Goal: Transaction & Acquisition: Purchase product/service

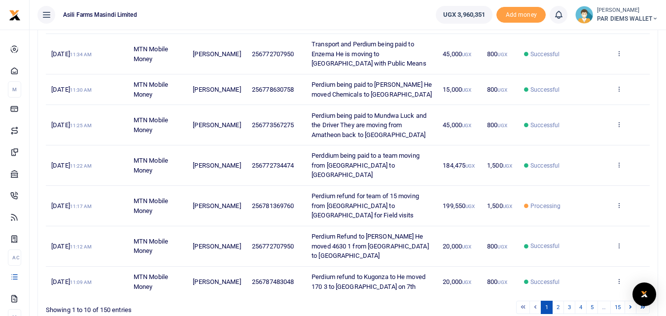
scroll to position [262, 0]
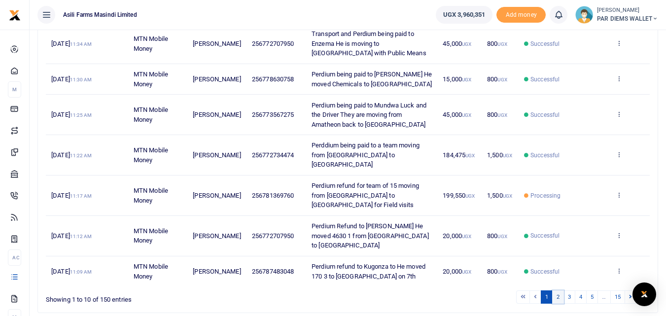
click at [556, 290] on link "2" at bounding box center [558, 296] width 12 height 13
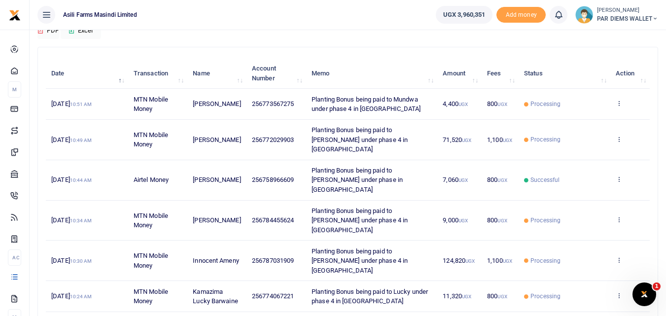
scroll to position [272, 0]
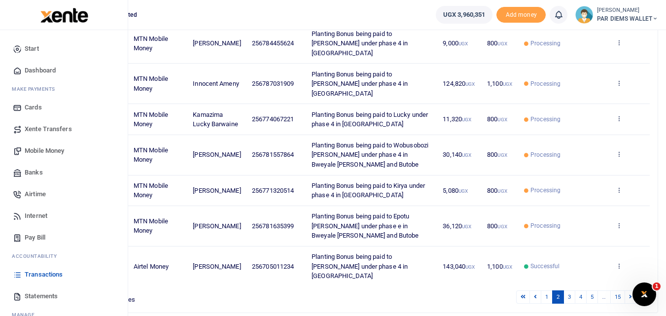
click at [37, 151] on span "Mobile Money" at bounding box center [44, 151] width 39 height 10
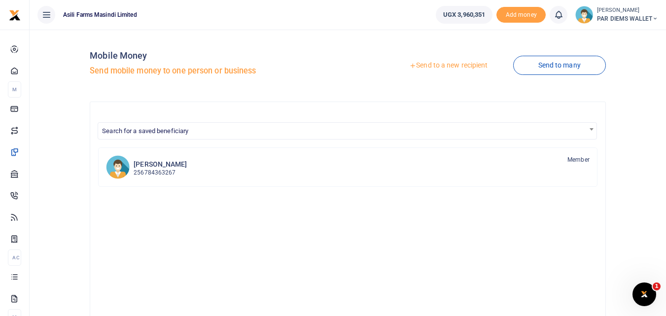
click at [462, 63] on link "Send to a new recipient" at bounding box center [448, 66] width 129 height 18
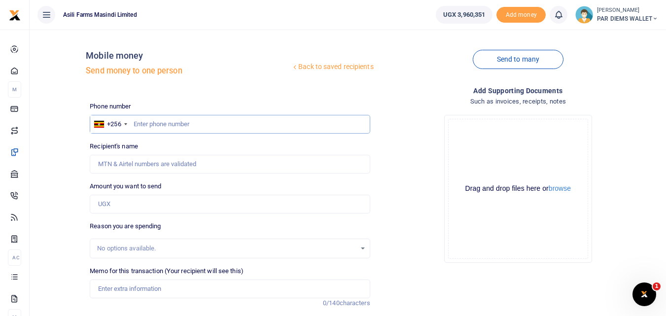
click at [147, 124] on input "text" at bounding box center [230, 124] width 280 height 19
type input "776735693"
type input "Nyanzi Reuben"
type input "776735693"
click at [133, 209] on input "Amount you want to send" at bounding box center [230, 204] width 280 height 19
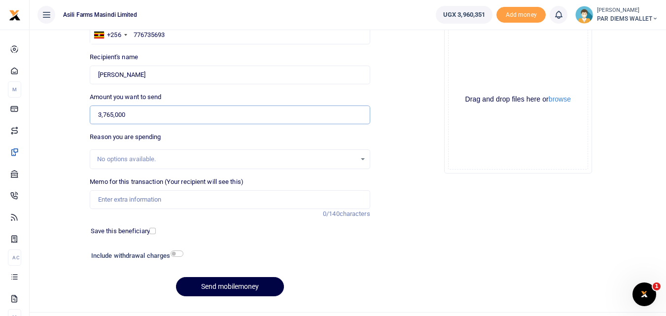
scroll to position [91, 0]
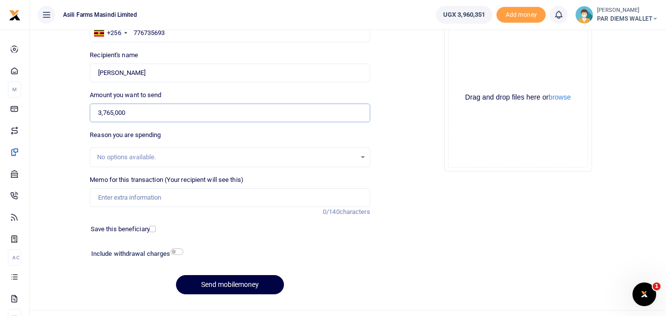
type input "3,765,000"
click at [119, 201] on input "Memo for this transaction (Your recipient will see this)" at bounding box center [230, 197] width 280 height 19
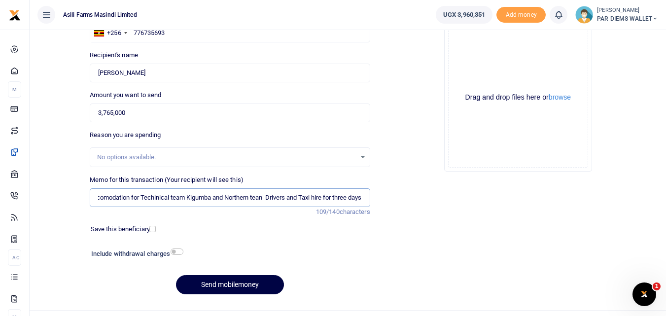
scroll to position [0, 54]
type input "Payment for Accomodation for Techinical team Kigumba and Northern tean Drivers …"
click at [176, 249] on input "checkbox" at bounding box center [177, 252] width 13 height 6
checkbox input "true"
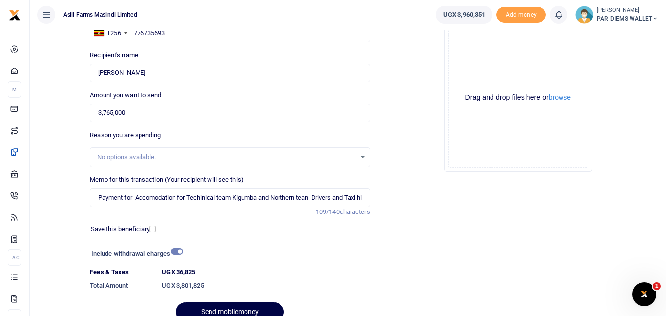
click at [511, 63] on div "Drag and drop files here or browse Powered by Uppy" at bounding box center [518, 98] width 140 height 140
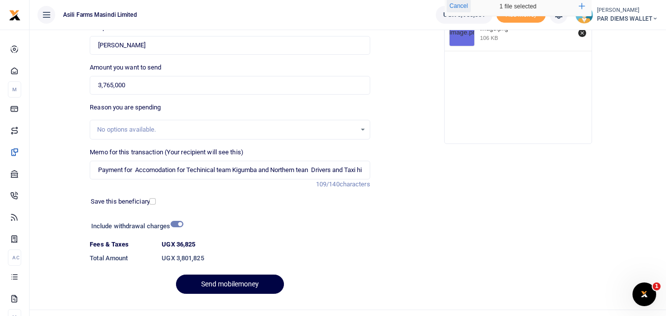
scroll to position [126, 0]
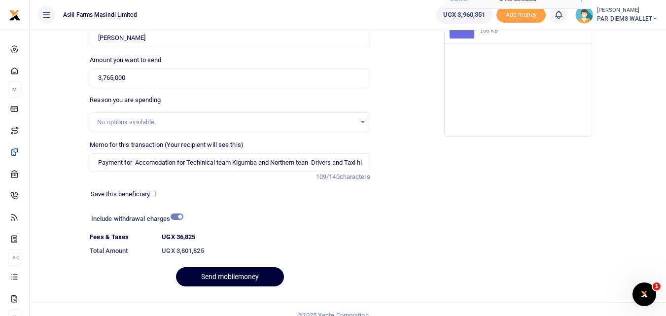
click at [203, 272] on button "Send mobilemoney" at bounding box center [230, 276] width 108 height 19
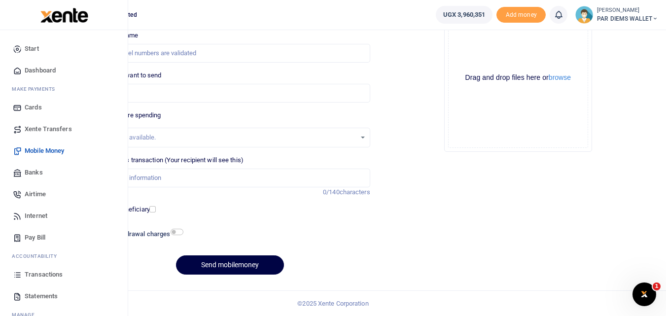
click at [17, 274] on icon at bounding box center [17, 274] width 9 height 9
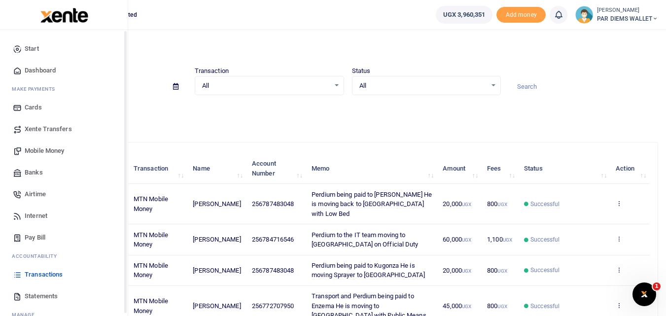
click at [20, 298] on icon at bounding box center [17, 296] width 9 height 9
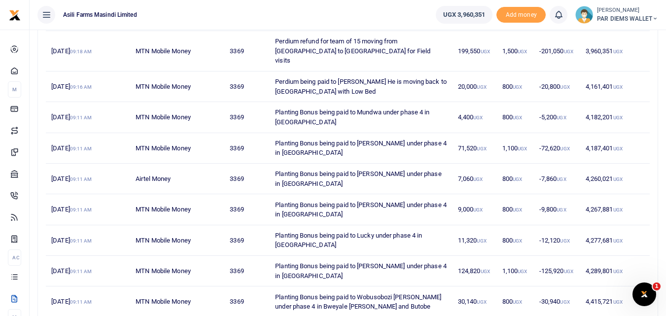
scroll to position [224, 0]
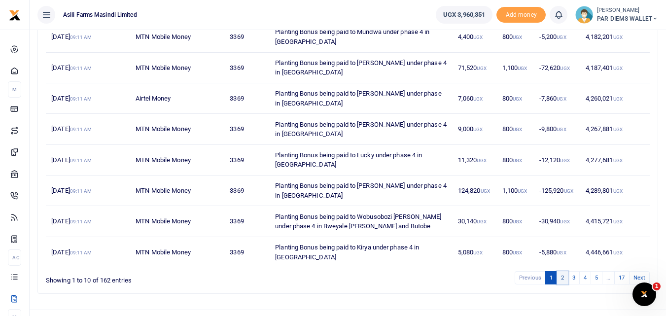
click at [561, 271] on link "2" at bounding box center [563, 277] width 12 height 13
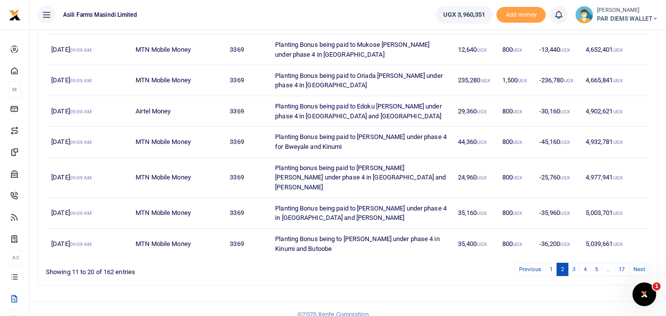
scroll to position [234, 0]
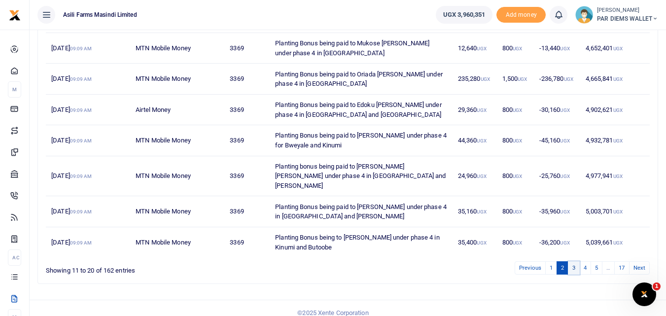
click at [576, 261] on link "3" at bounding box center [574, 267] width 12 height 13
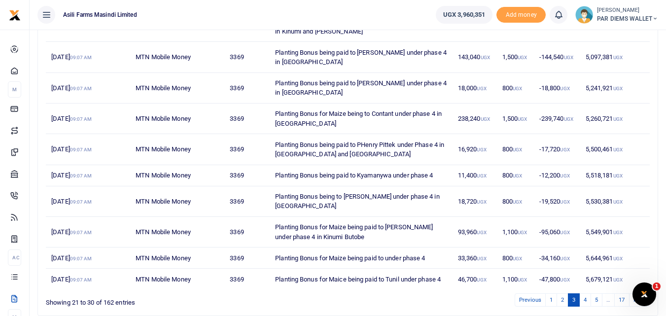
scroll to position [205, 0]
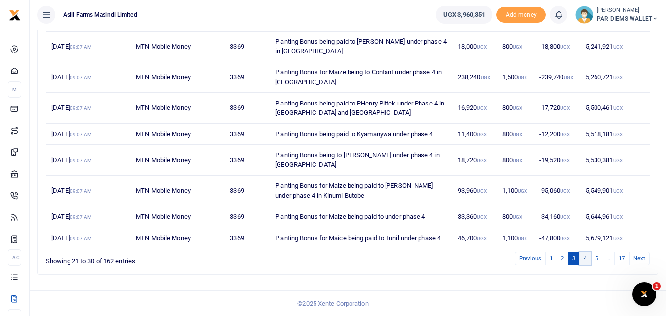
click at [584, 261] on link "4" at bounding box center [585, 258] width 12 height 13
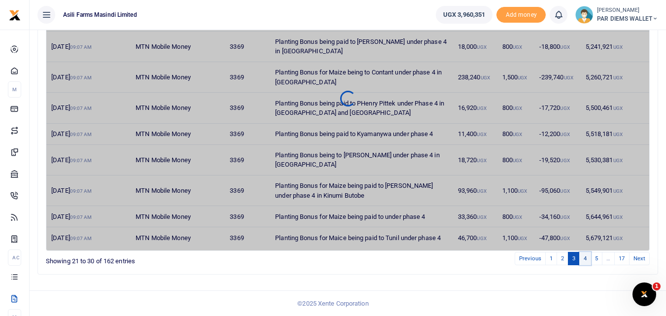
click at [584, 261] on link "4" at bounding box center [585, 258] width 12 height 13
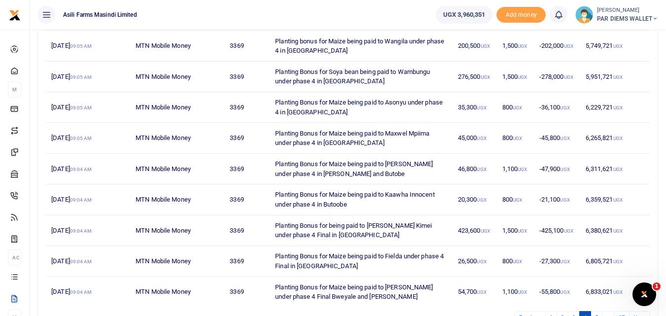
scroll to position [234, 0]
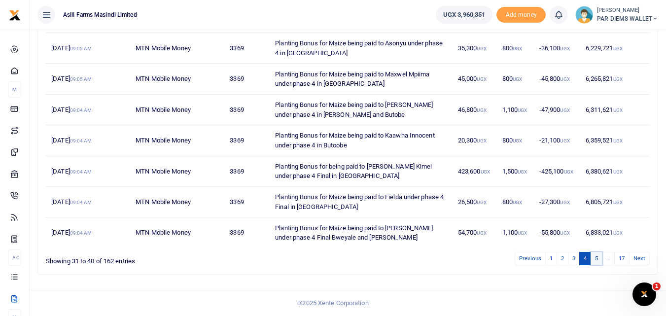
click at [596, 260] on link "5" at bounding box center [597, 258] width 12 height 13
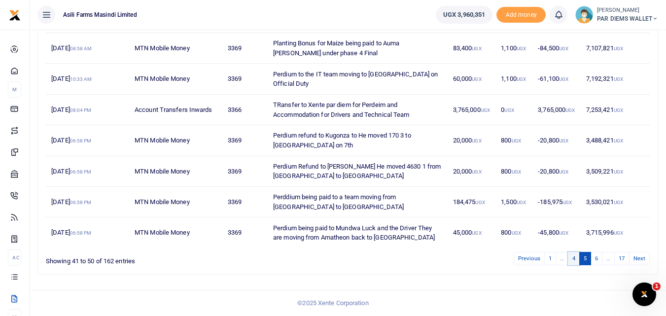
click at [576, 258] on link "4" at bounding box center [574, 258] width 12 height 13
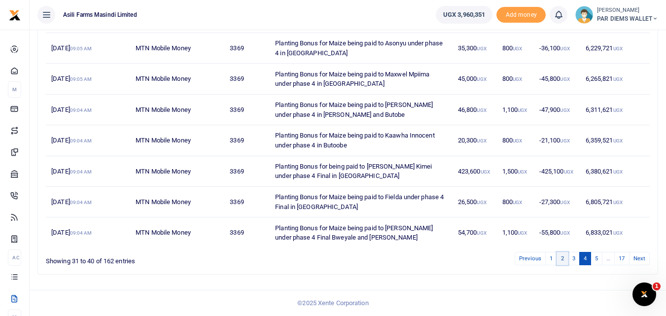
click at [563, 261] on link "2" at bounding box center [563, 258] width 12 height 13
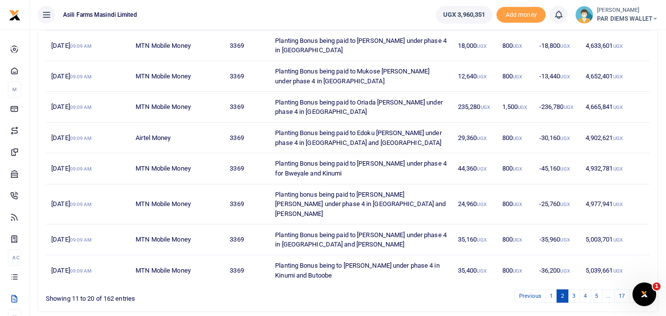
scroll to position [205, 0]
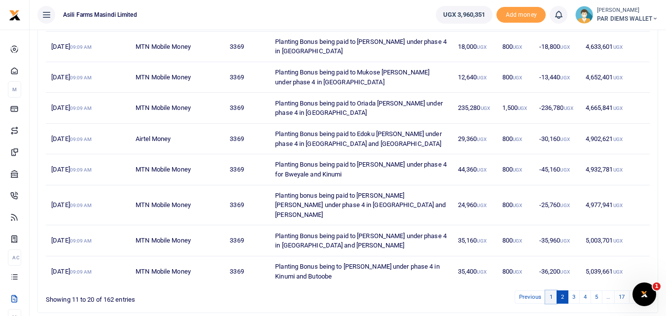
click at [549, 290] on link "1" at bounding box center [551, 296] width 12 height 13
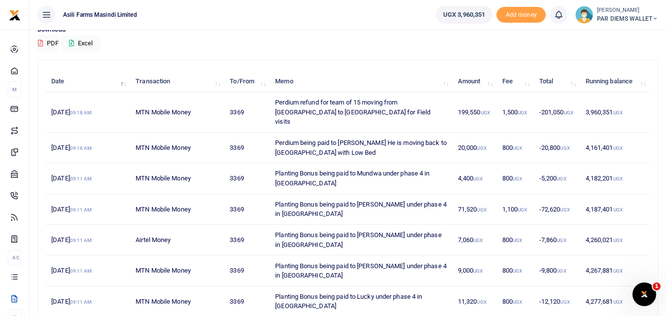
scroll to position [83, 0]
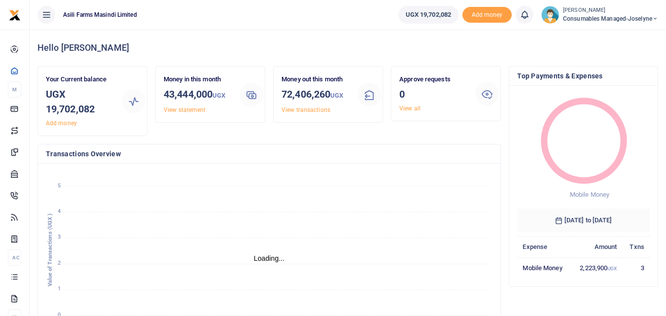
scroll to position [8, 8]
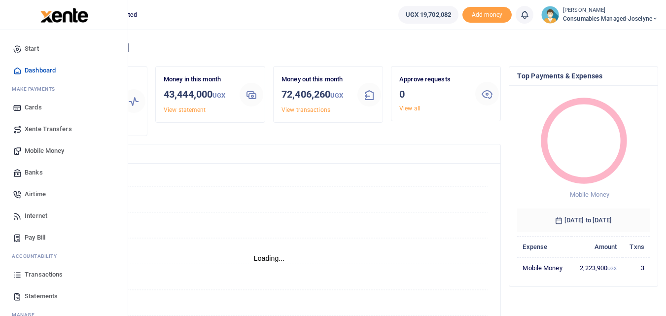
click at [19, 297] on icon at bounding box center [17, 296] width 9 height 9
